Goal: Navigation & Orientation: Find specific page/section

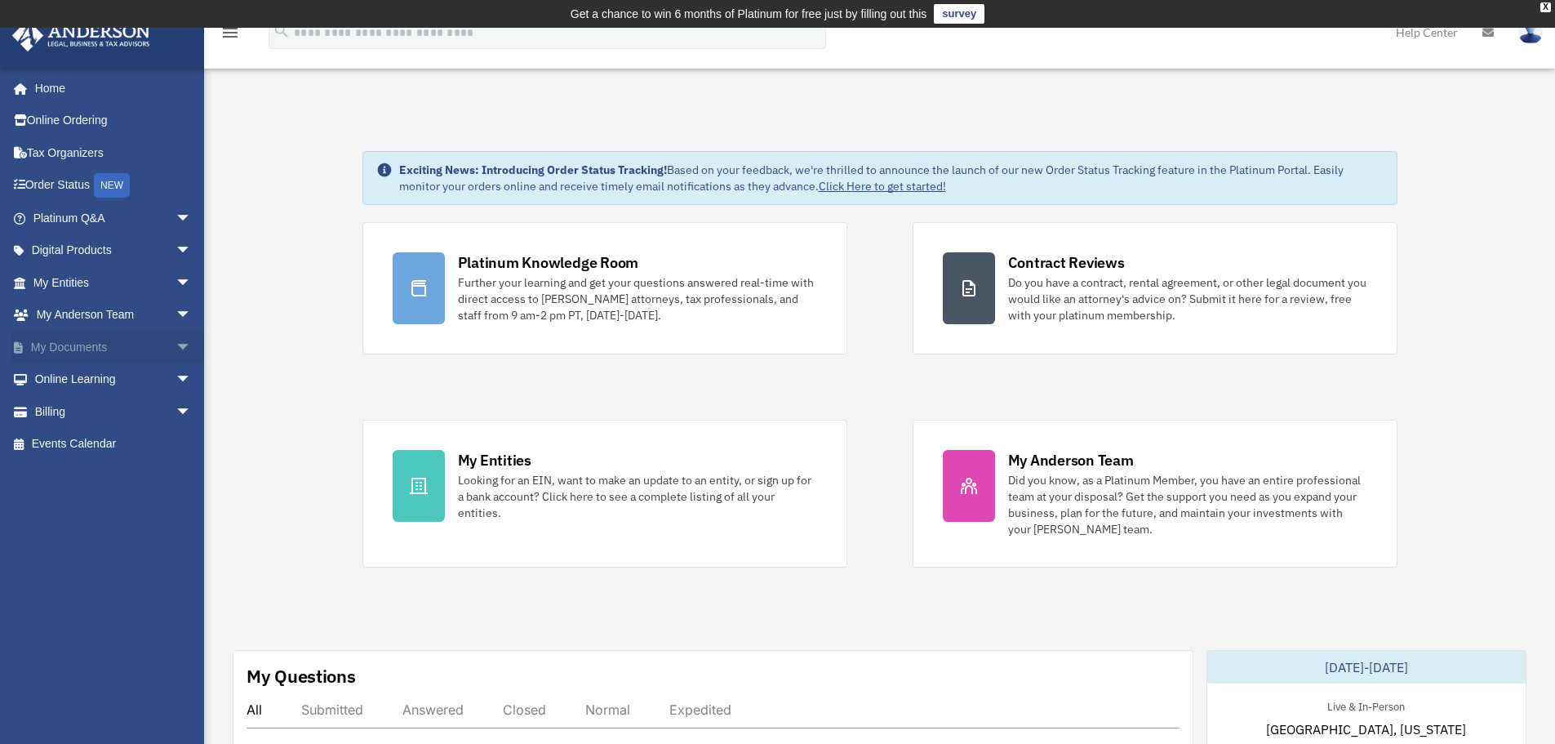
click at [150, 352] on link "My Documents arrow_drop_down" at bounding box center [113, 347] width 205 height 33
click at [175, 349] on span "arrow_drop_down" at bounding box center [191, 347] width 33 height 33
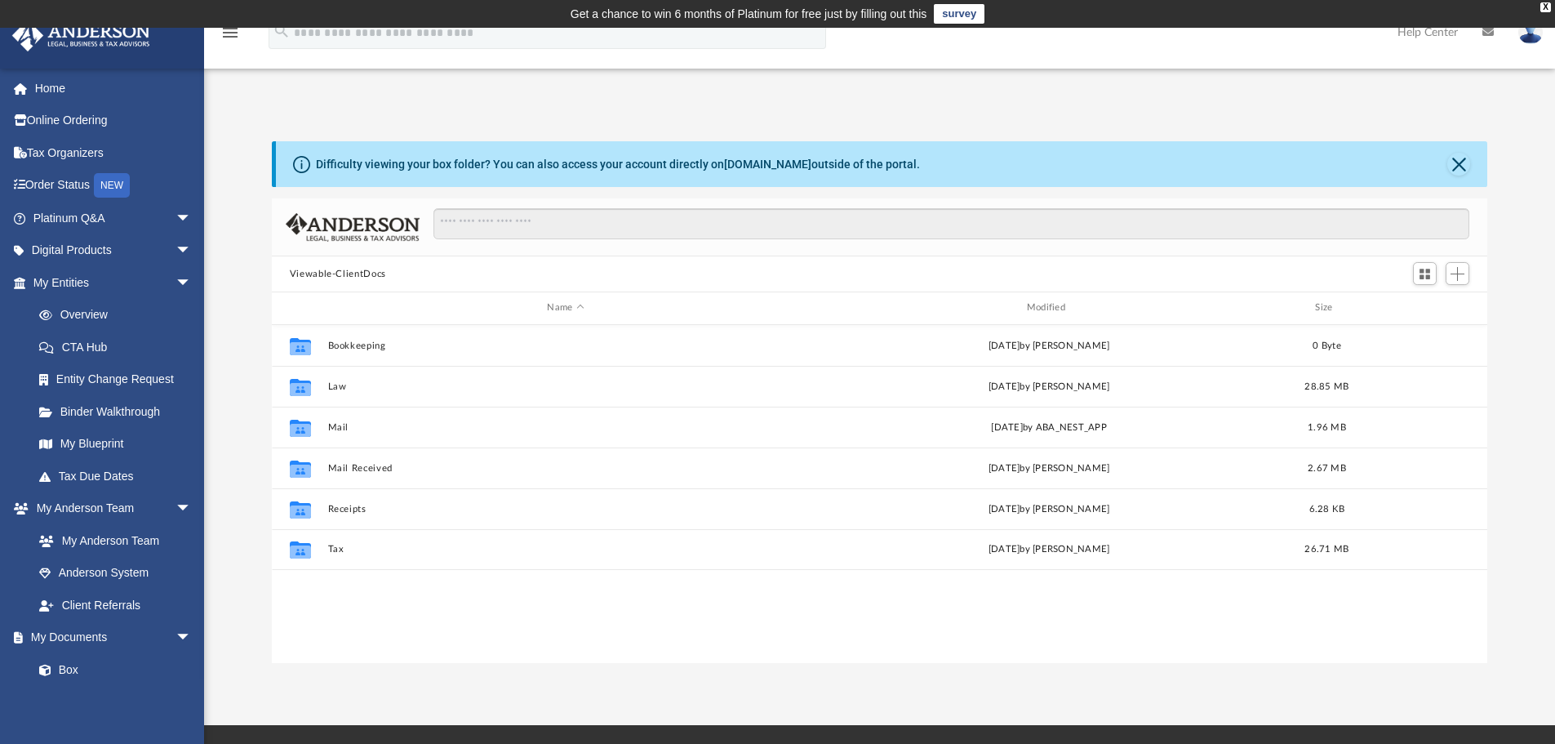
scroll to position [359, 1203]
click at [1526, 40] on img at bounding box center [1530, 32] width 24 height 24
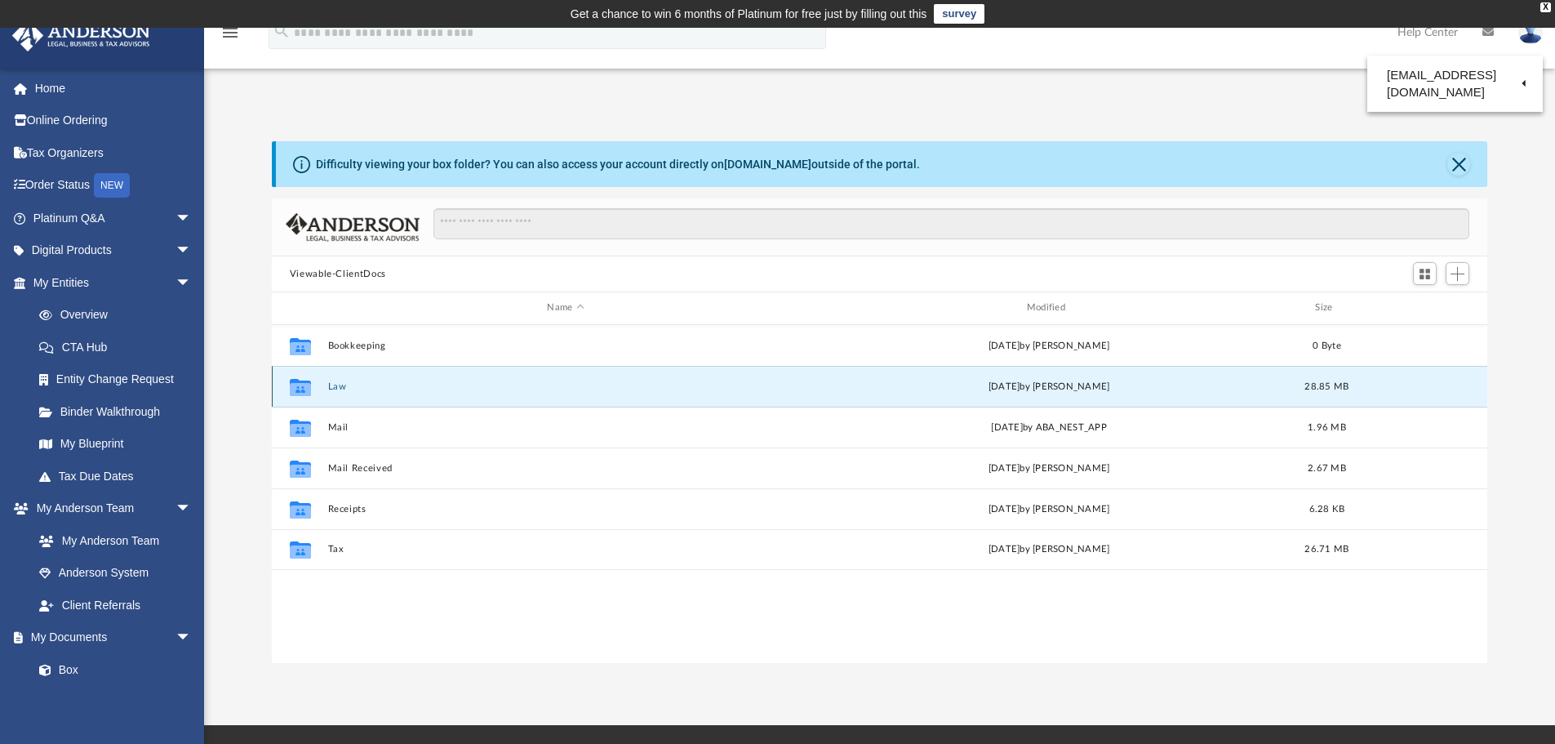
click at [339, 385] on button "Law" at bounding box center [565, 386] width 476 height 11
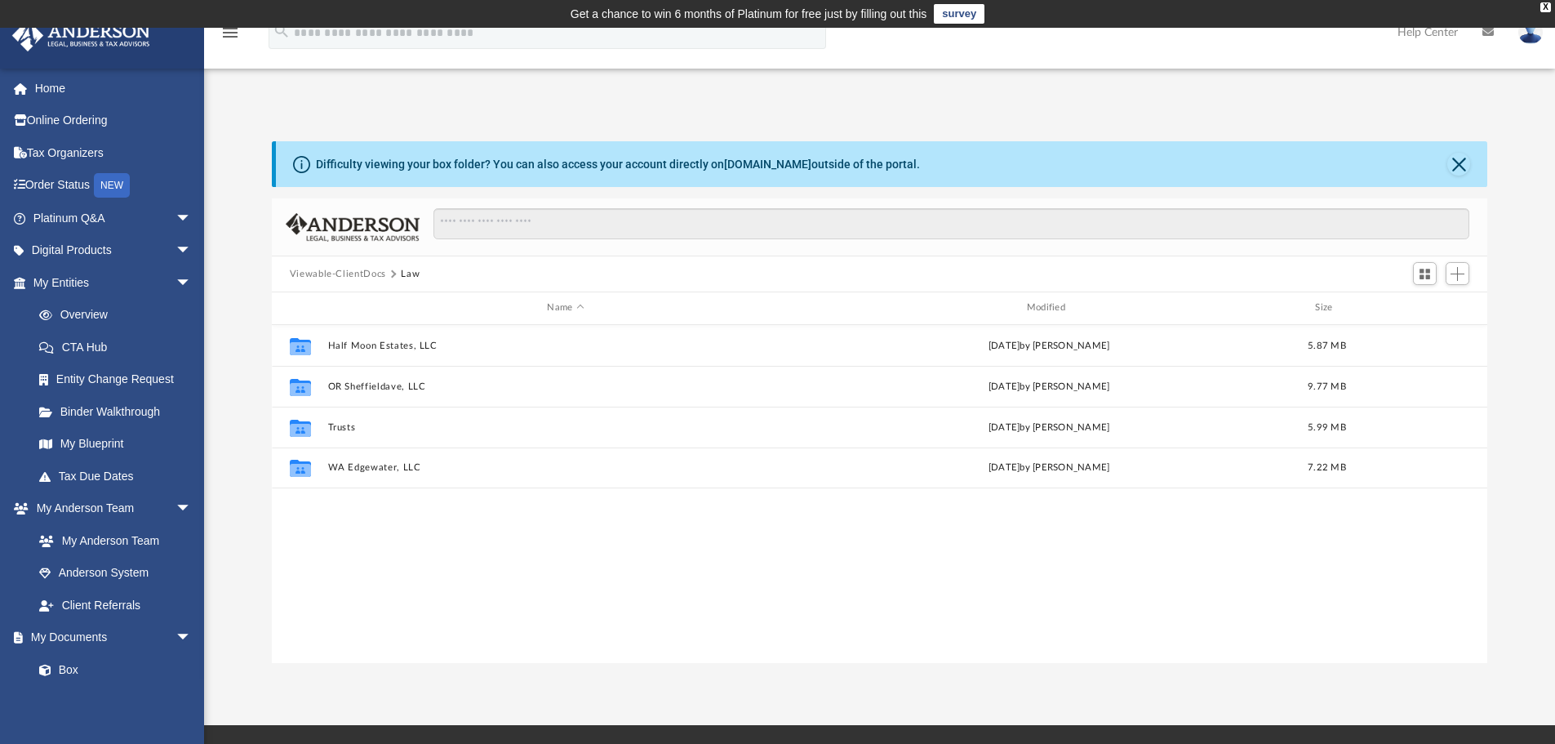
click at [363, 271] on button "Viewable-ClientDocs" at bounding box center [338, 274] width 96 height 15
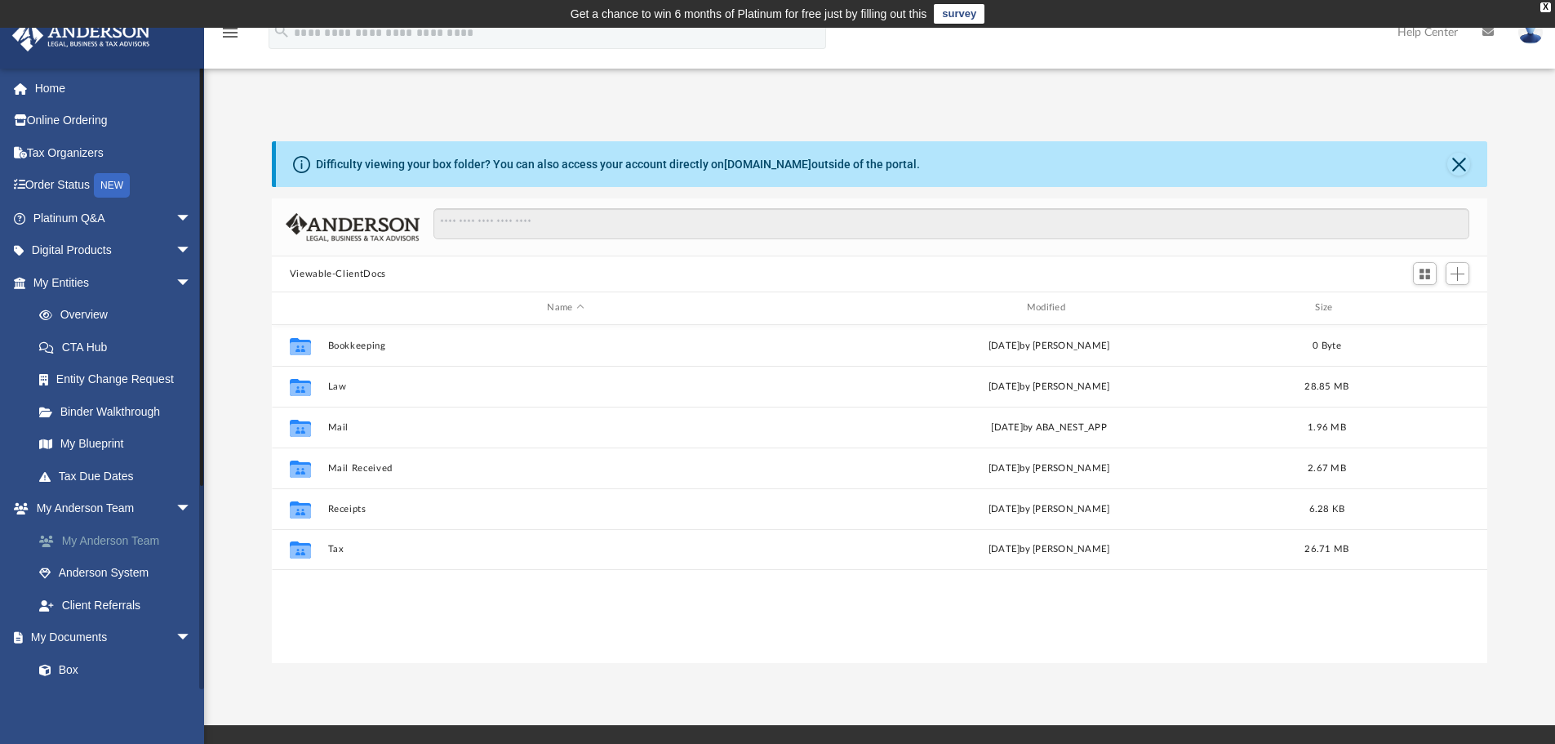
click at [128, 536] on link "My Anderson Team" at bounding box center [119, 540] width 193 height 33
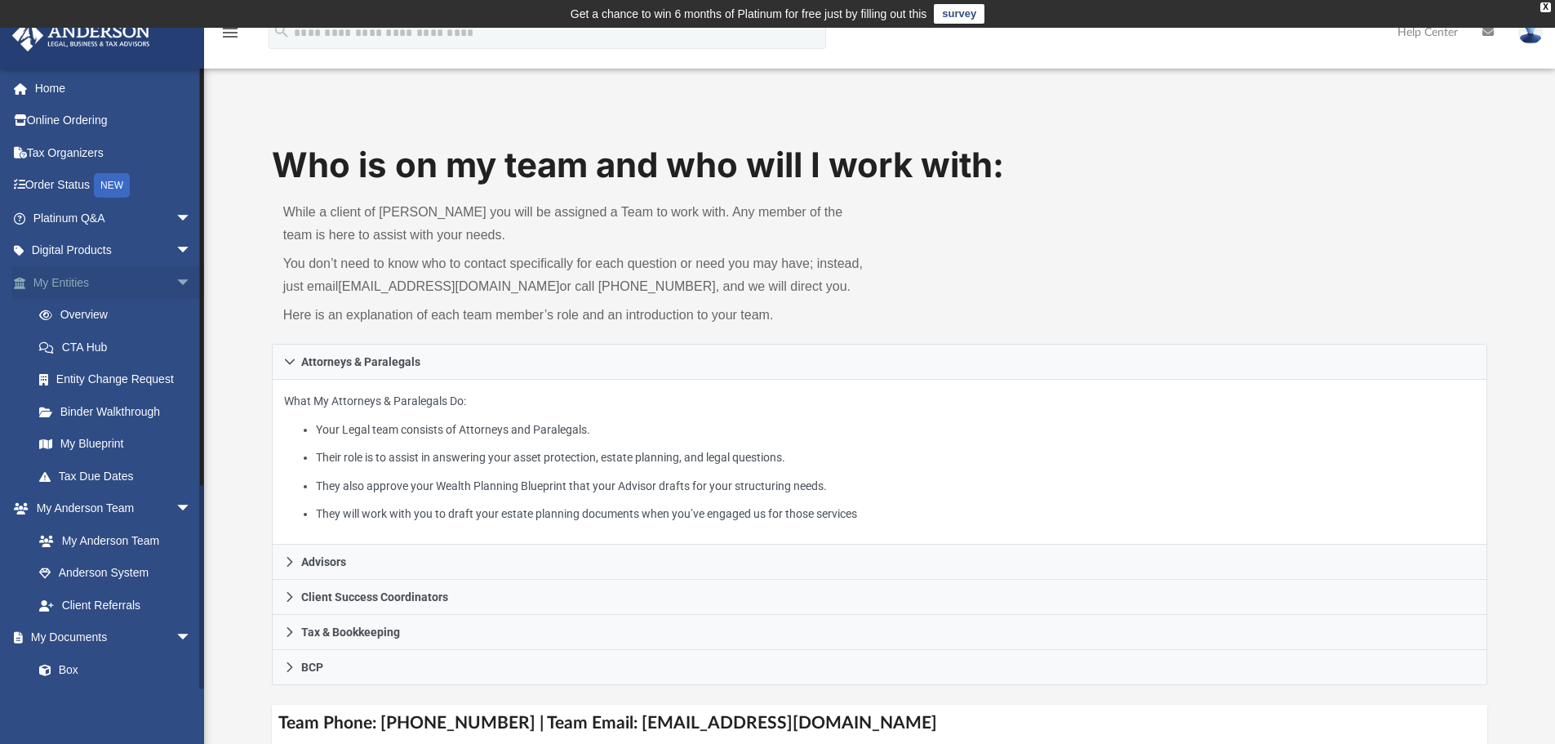
click at [175, 281] on span "arrow_drop_down" at bounding box center [191, 282] width 33 height 33
click at [175, 317] on span "arrow_drop_down" at bounding box center [191, 315] width 33 height 33
click at [175, 341] on span "arrow_drop_down" at bounding box center [191, 347] width 33 height 33
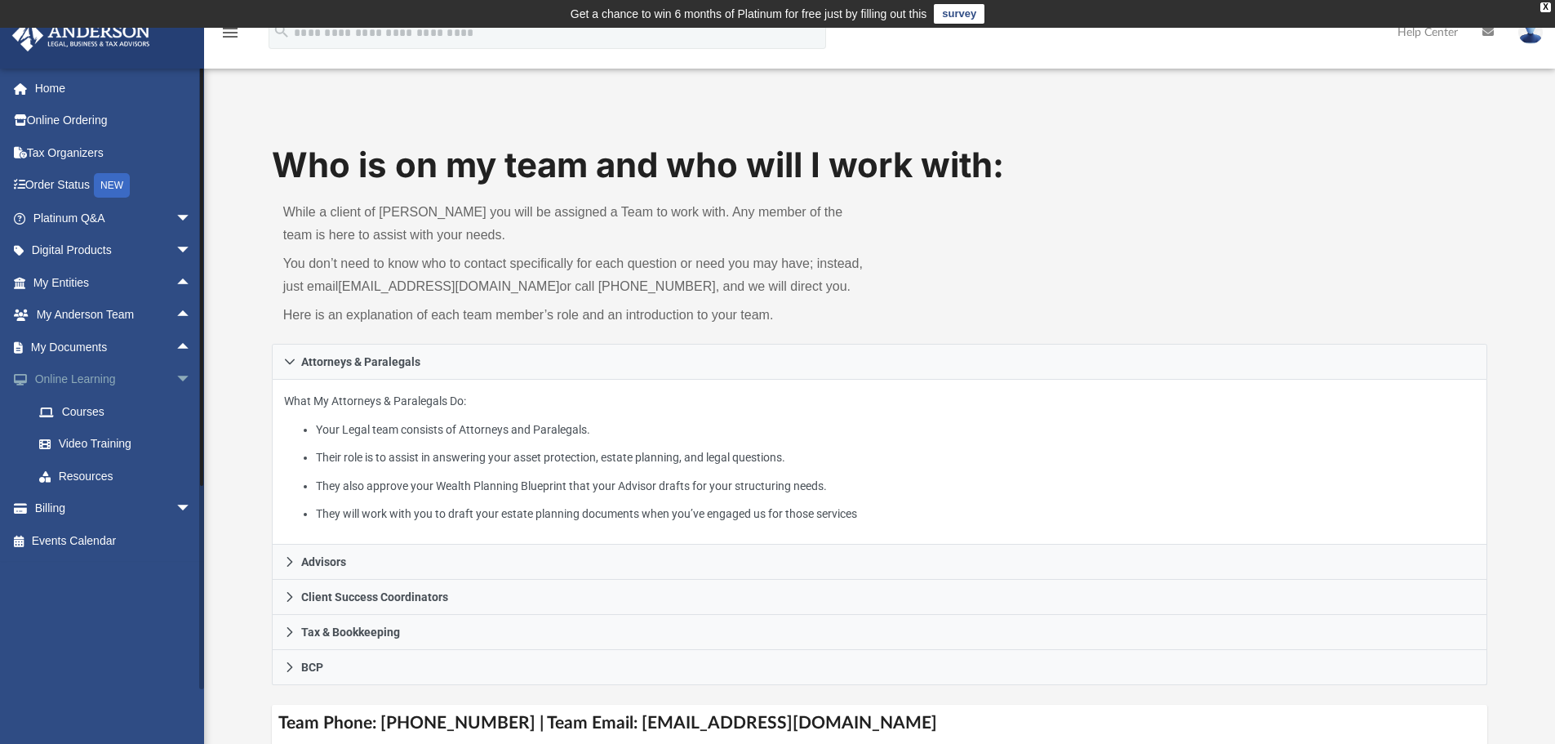
click at [175, 374] on span "arrow_drop_down" at bounding box center [191, 379] width 33 height 33
click at [175, 211] on span "arrow_drop_down" at bounding box center [191, 218] width 33 height 33
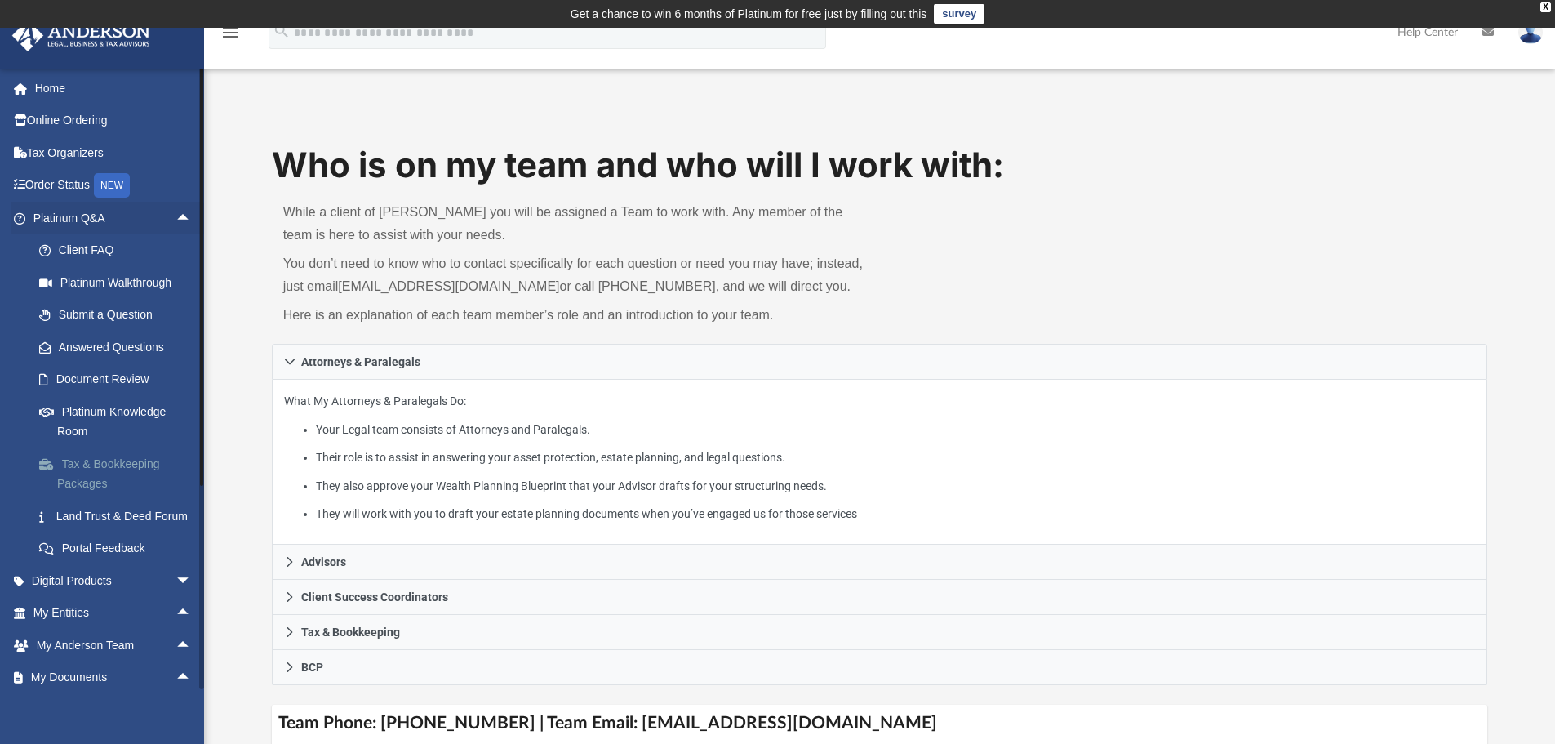
click at [139, 463] on link "Tax & Bookkeeping Packages" at bounding box center [119, 473] width 193 height 52
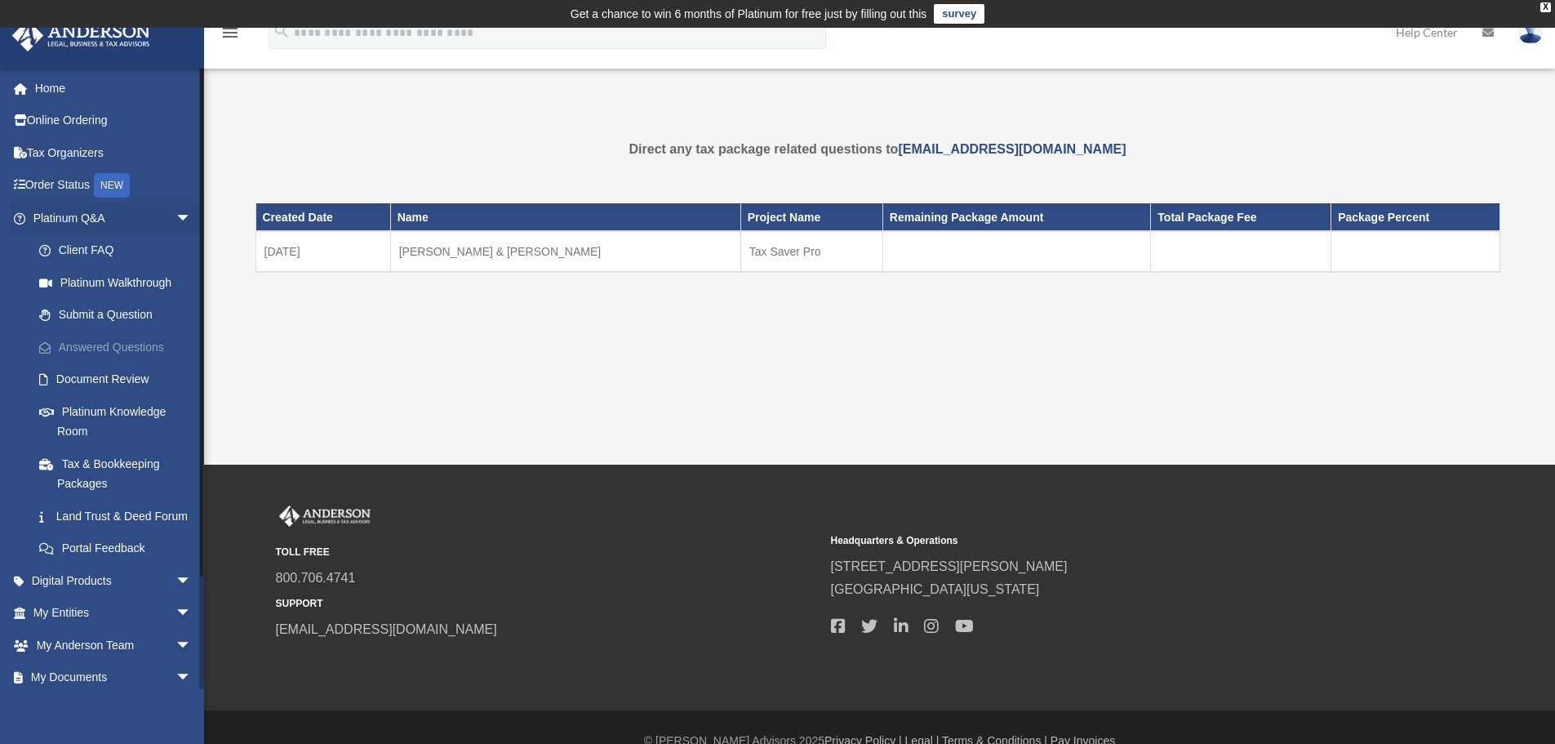
click at [107, 347] on link "Answered Questions" at bounding box center [119, 347] width 193 height 33
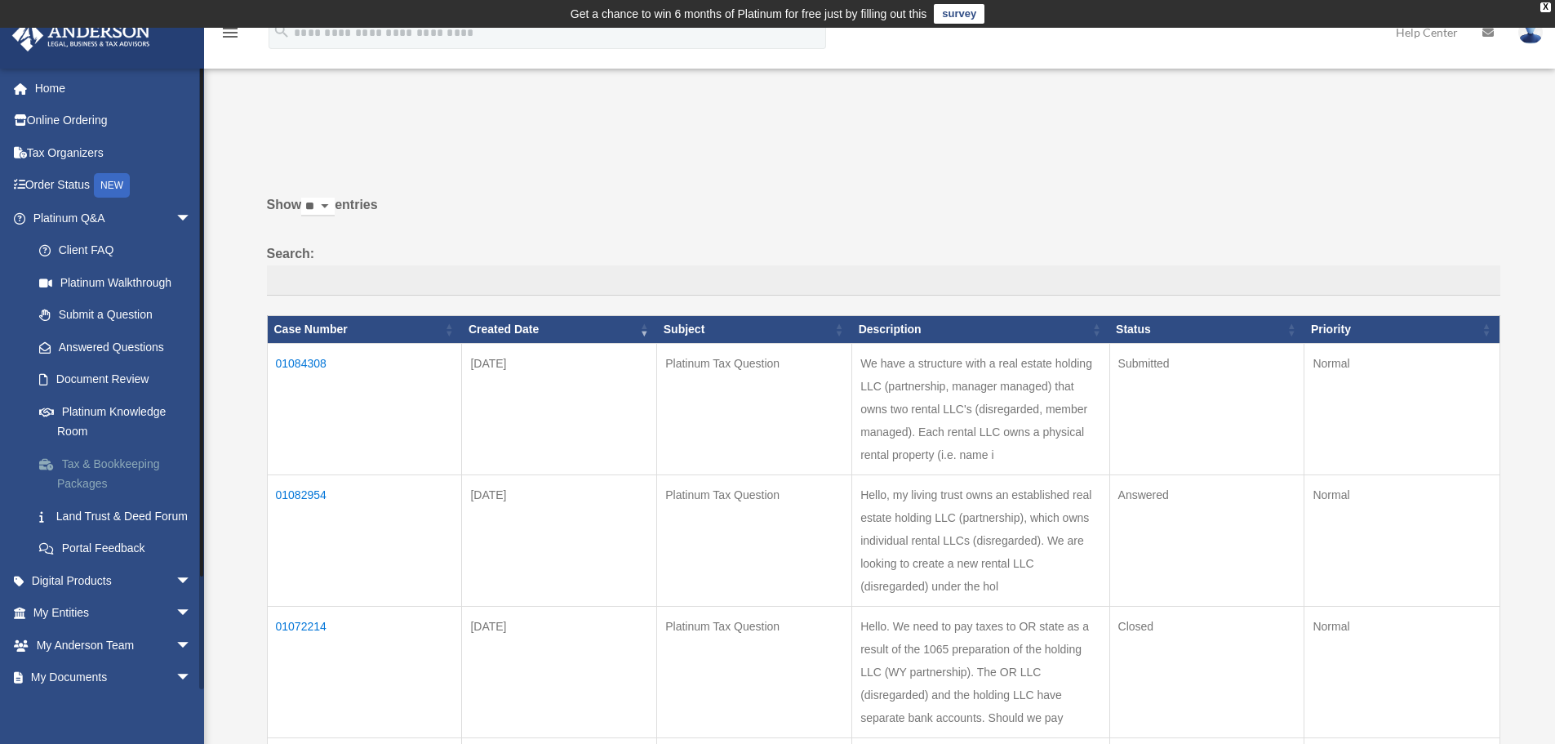
click at [118, 467] on link "Tax & Bookkeeping Packages" at bounding box center [119, 473] width 193 height 52
click at [175, 216] on span "arrow_drop_down" at bounding box center [191, 218] width 33 height 33
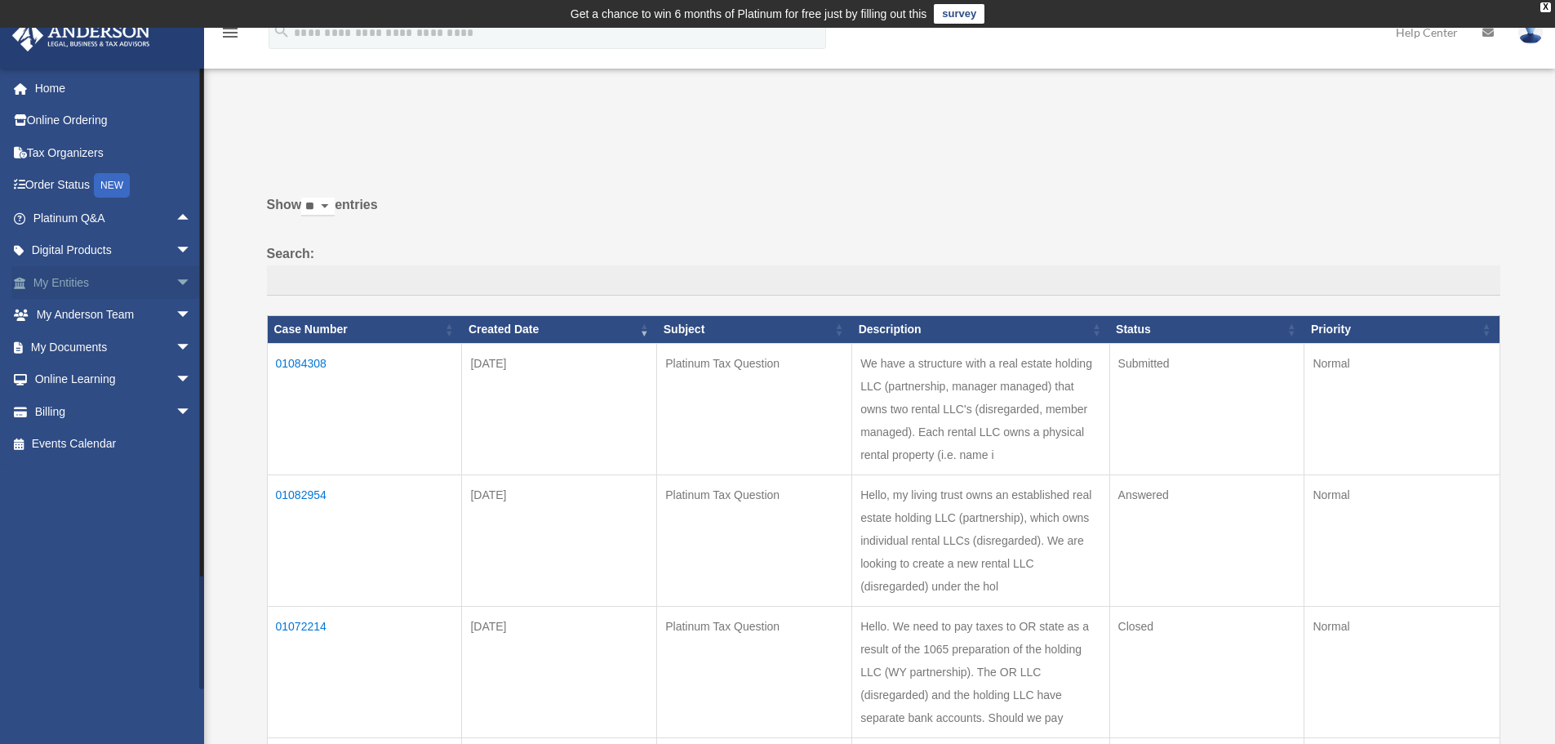
click at [175, 277] on span "arrow_drop_down" at bounding box center [191, 282] width 33 height 33
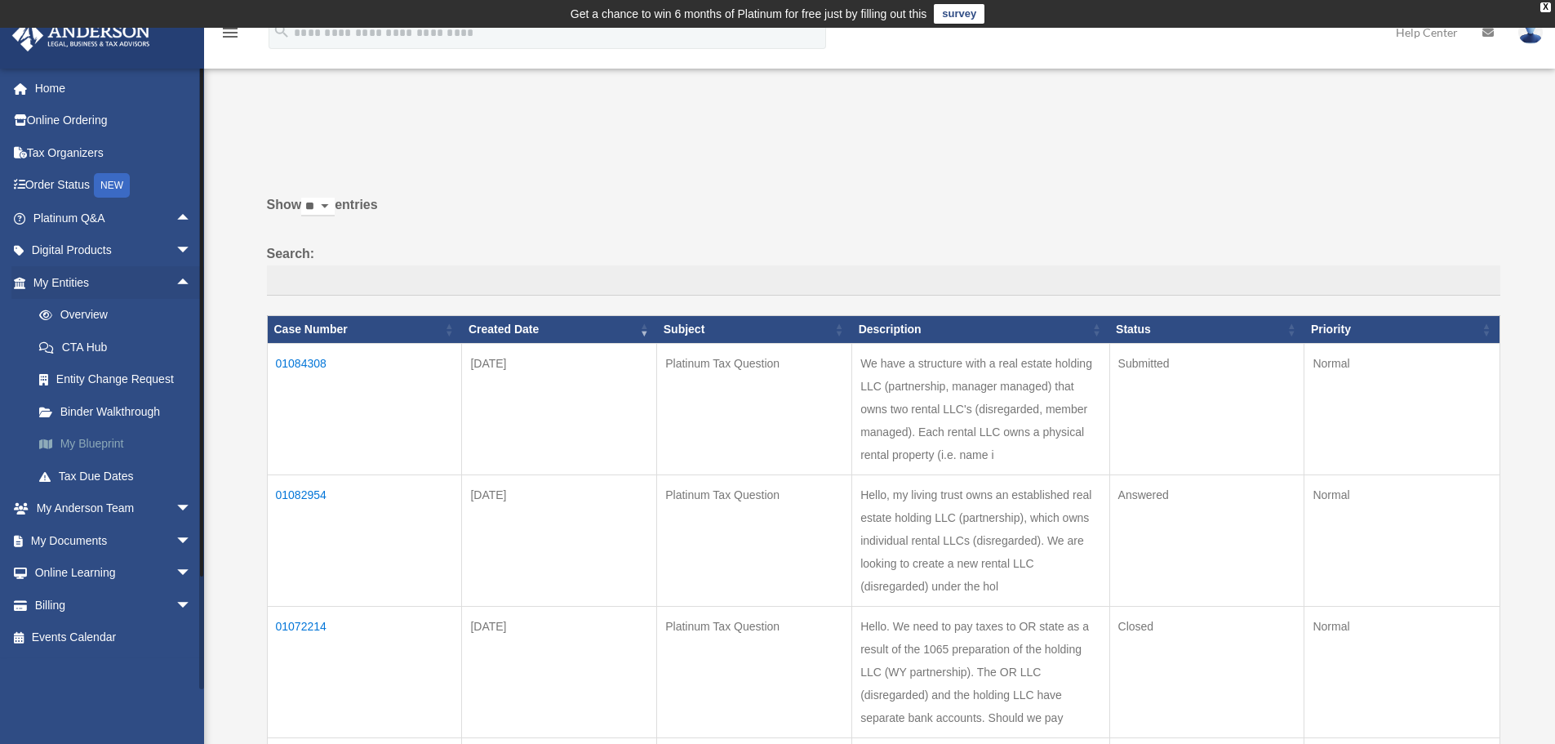
click at [87, 446] on link "My Blueprint" at bounding box center [119, 444] width 193 height 33
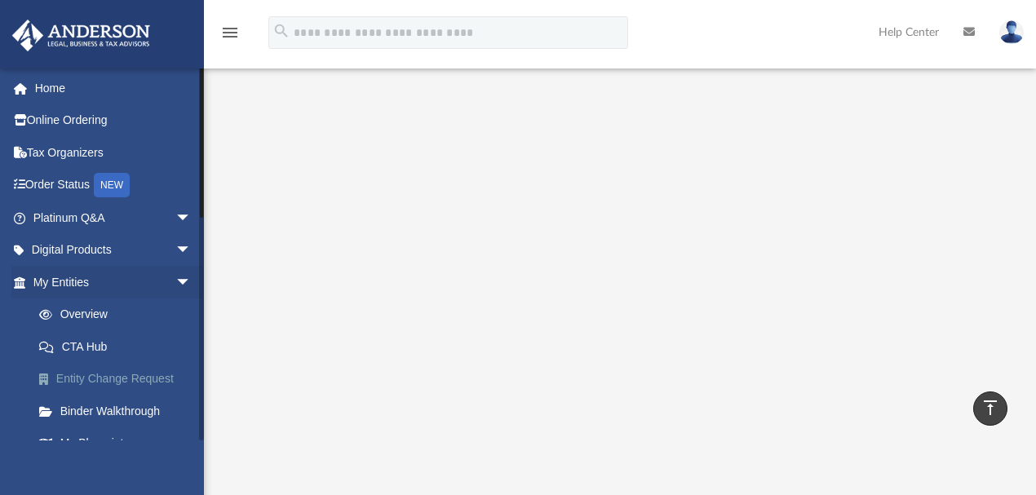
scroll to position [217, 0]
click at [175, 251] on span "arrow_drop_down" at bounding box center [191, 250] width 33 height 33
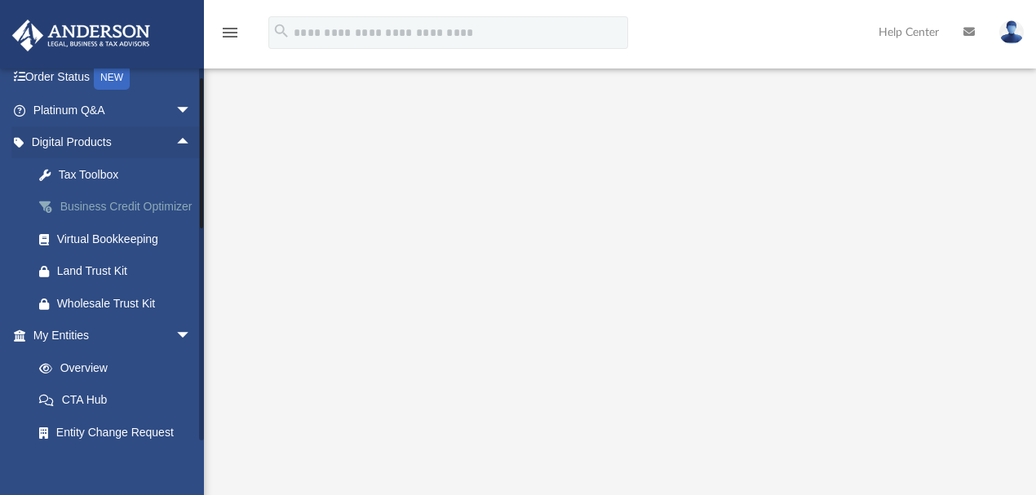
scroll to position [109, 0]
click at [113, 281] on div "Land Trust Kit" at bounding box center [126, 270] width 139 height 20
click at [109, 249] on div "Virtual Bookkeeping" at bounding box center [126, 239] width 139 height 20
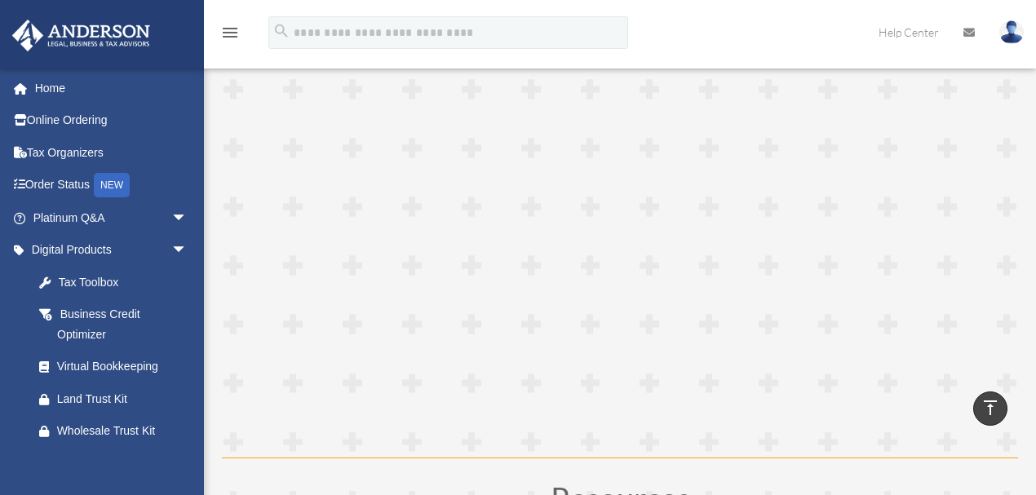
scroll to position [4270, 0]
